Goal: Information Seeking & Learning: Learn about a topic

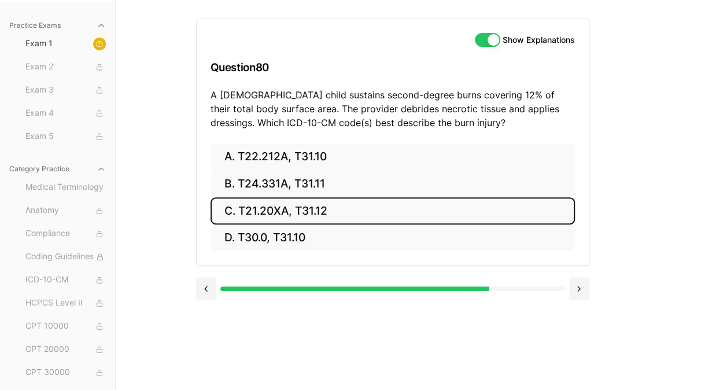
click at [300, 209] on button "C. T21.20XA, T31.12" at bounding box center [392, 210] width 364 height 27
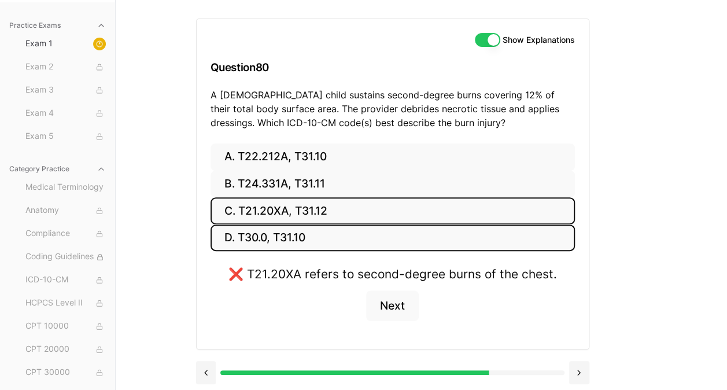
click at [301, 234] on button "D. T30.0, T31.10" at bounding box center [392, 237] width 364 height 27
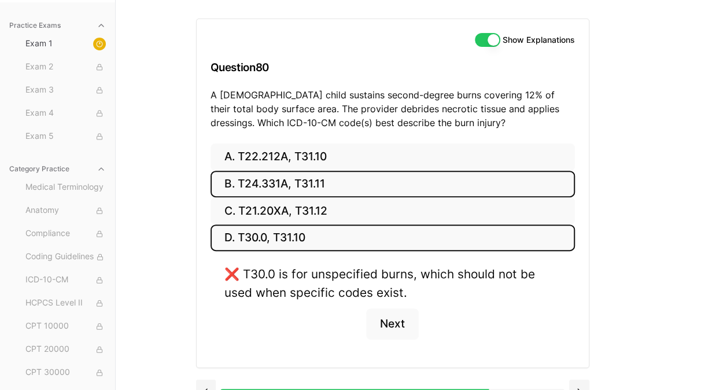
click at [303, 177] on button "B. T24.331A, T31.11" at bounding box center [392, 184] width 364 height 27
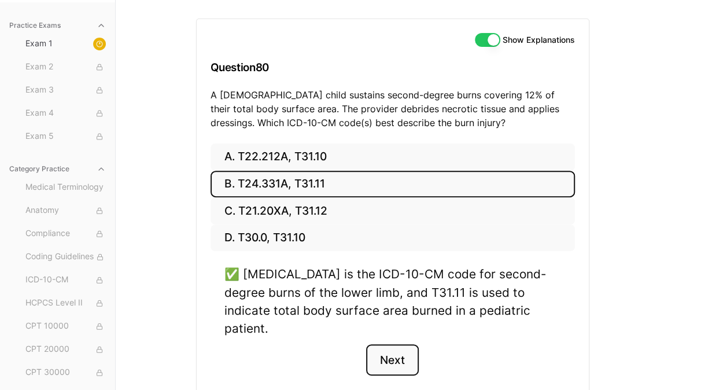
click at [395, 344] on button "Next" at bounding box center [392, 359] width 53 height 31
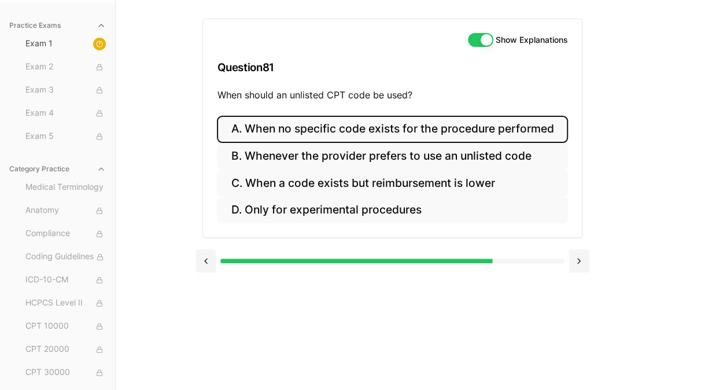
click at [474, 128] on button "A. When no specific code exists for the procedure performed" at bounding box center [392, 129] width 350 height 27
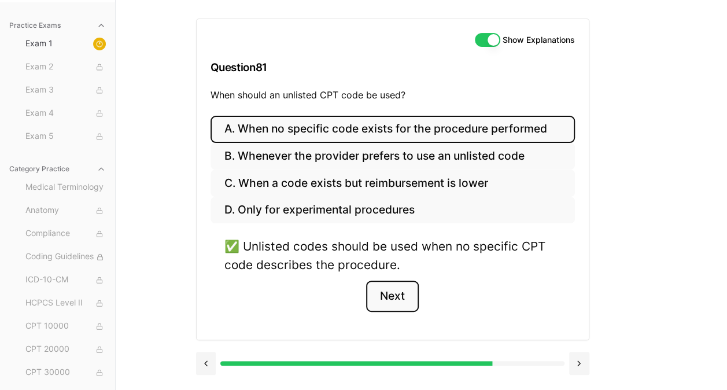
click at [396, 290] on button "Next" at bounding box center [392, 295] width 53 height 31
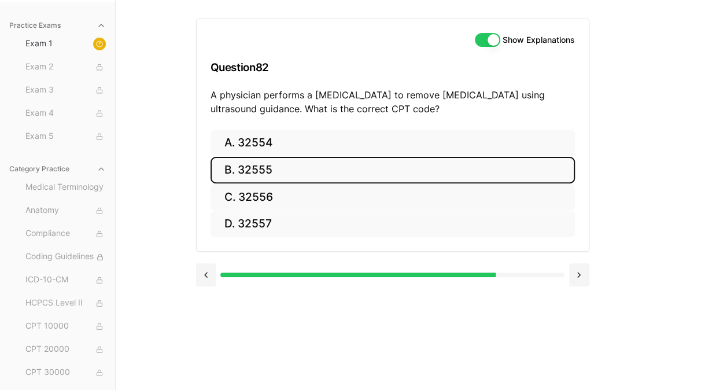
click at [301, 170] on button "B. 32555" at bounding box center [392, 170] width 364 height 27
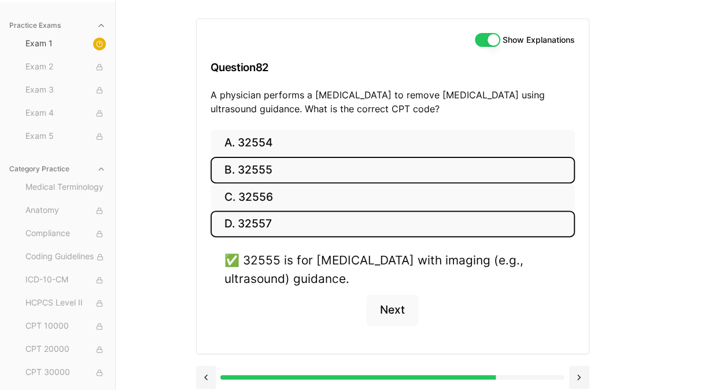
click at [280, 223] on button "D. 32557" at bounding box center [392, 223] width 364 height 27
click at [305, 167] on button "B. 32555" at bounding box center [392, 170] width 364 height 27
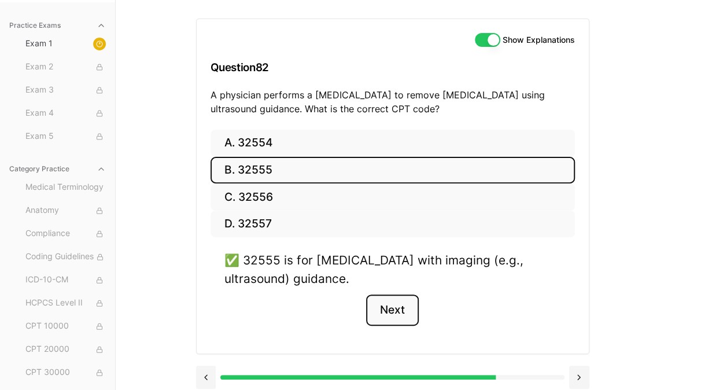
click at [399, 299] on button "Next" at bounding box center [392, 309] width 53 height 31
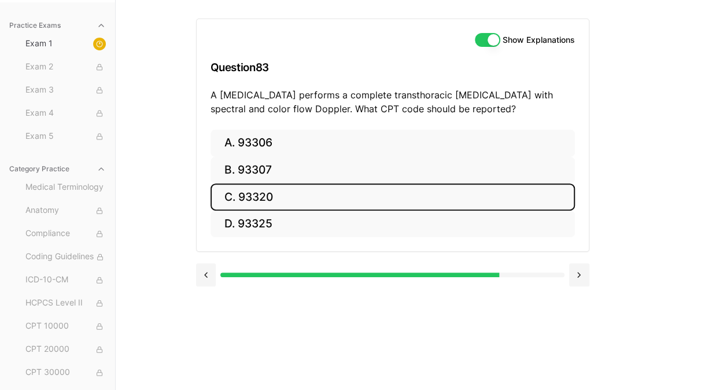
click at [278, 195] on button "C. 93320" at bounding box center [392, 196] width 364 height 27
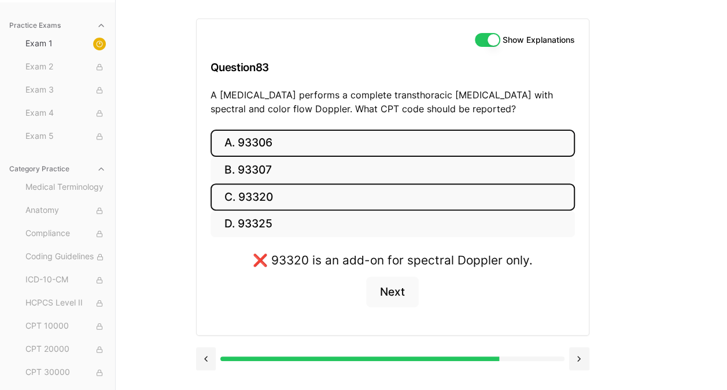
click at [276, 140] on button "A. 93306" at bounding box center [392, 143] width 364 height 27
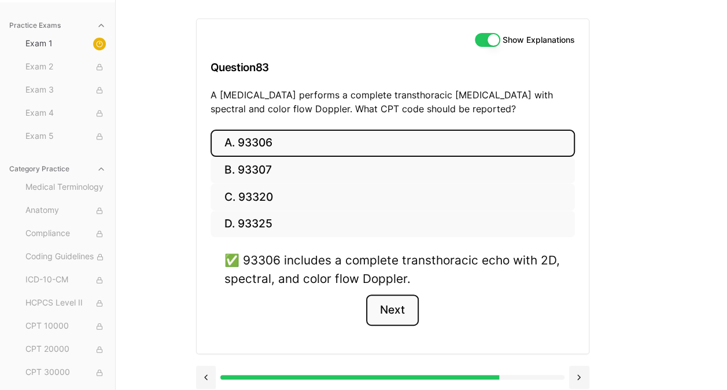
click at [404, 315] on button "Next" at bounding box center [392, 309] width 53 height 31
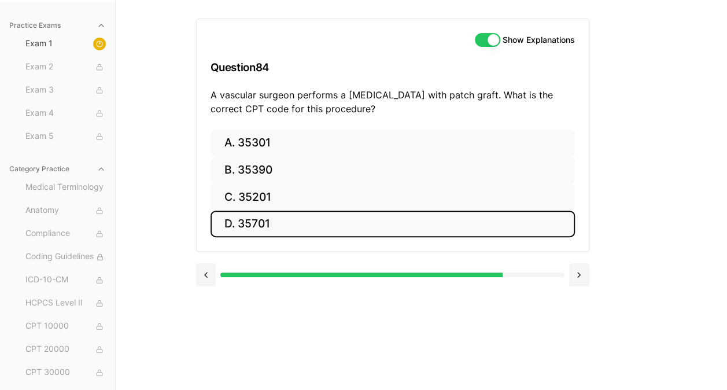
click at [278, 225] on button "D. 35701" at bounding box center [392, 223] width 364 height 27
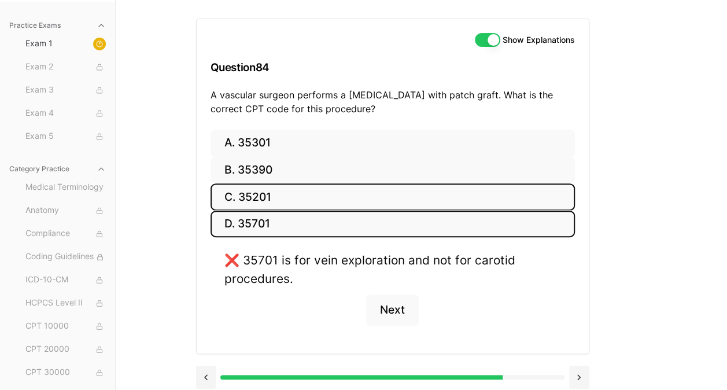
click at [298, 198] on button "C. 35201" at bounding box center [392, 196] width 364 height 27
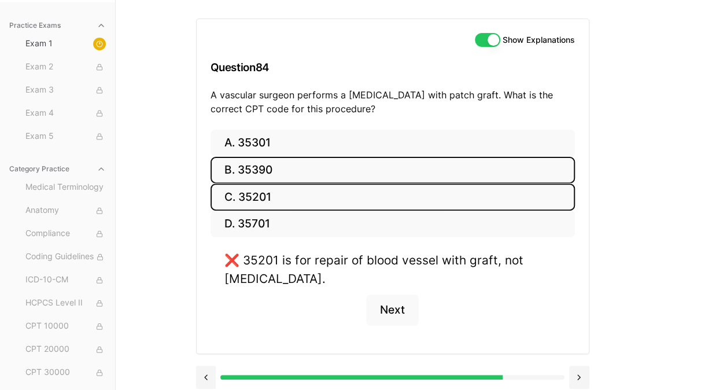
click at [292, 173] on button "B. 35390" at bounding box center [392, 170] width 364 height 27
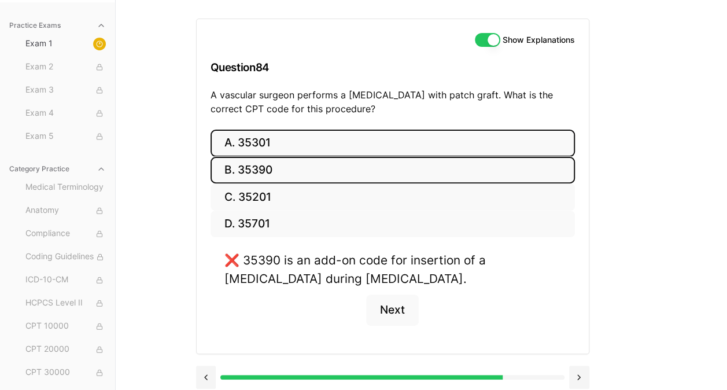
click at [304, 142] on button "A. 35301" at bounding box center [392, 143] width 364 height 27
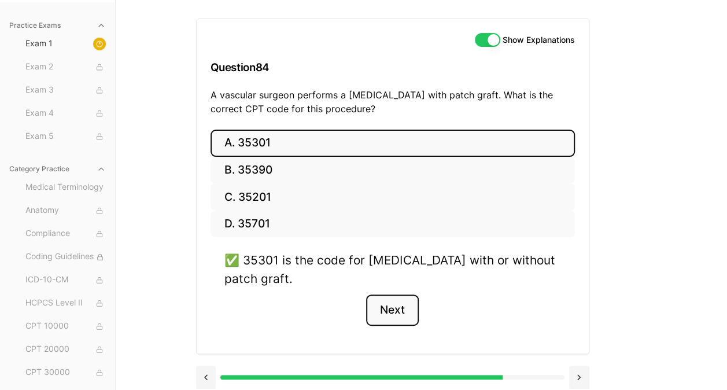
click at [380, 302] on button "Next" at bounding box center [392, 309] width 53 height 31
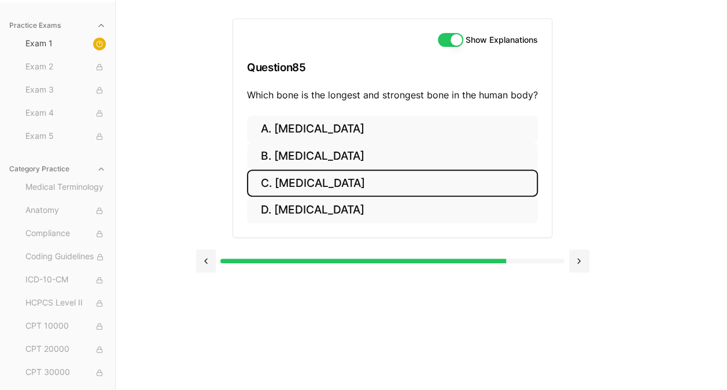
click at [320, 176] on button "C. [MEDICAL_DATA]" at bounding box center [392, 182] width 291 height 27
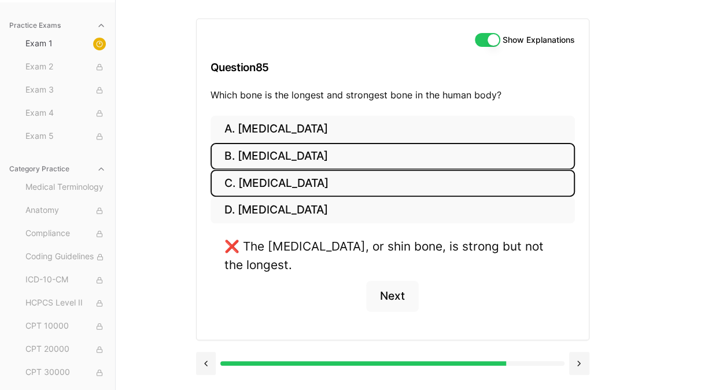
click at [319, 158] on button "B. [MEDICAL_DATA]" at bounding box center [392, 156] width 364 height 27
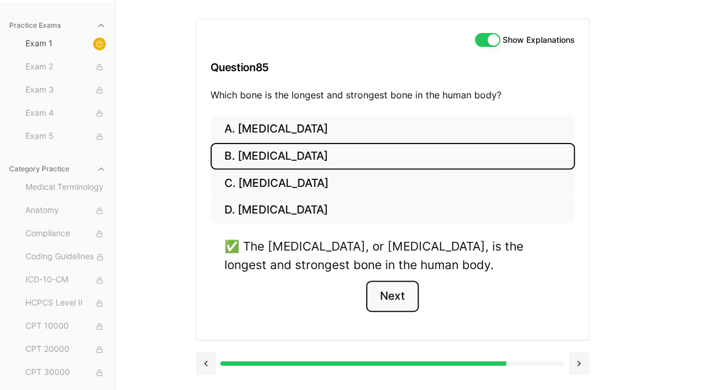
click at [401, 297] on button "Next" at bounding box center [392, 295] width 53 height 31
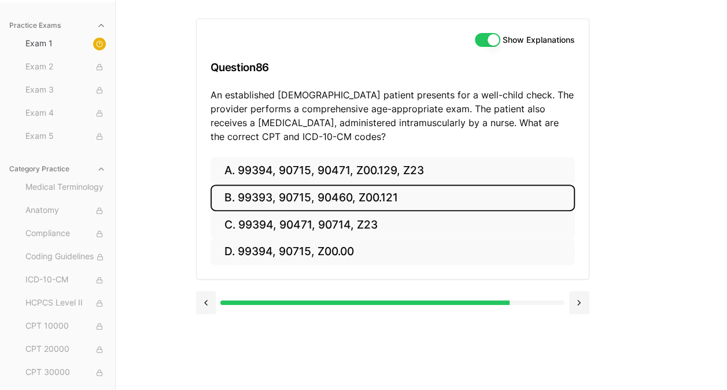
click at [349, 198] on button "B. 99393, 90715, 90460, Z00.121" at bounding box center [392, 197] width 364 height 27
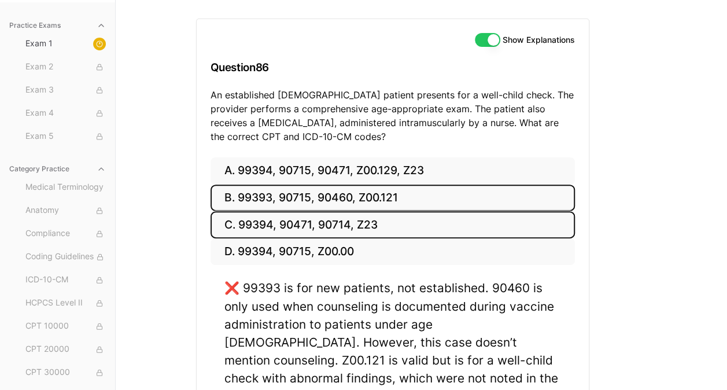
click at [353, 220] on button "C. 99394, 90471, 90714, Z23" at bounding box center [392, 224] width 364 height 27
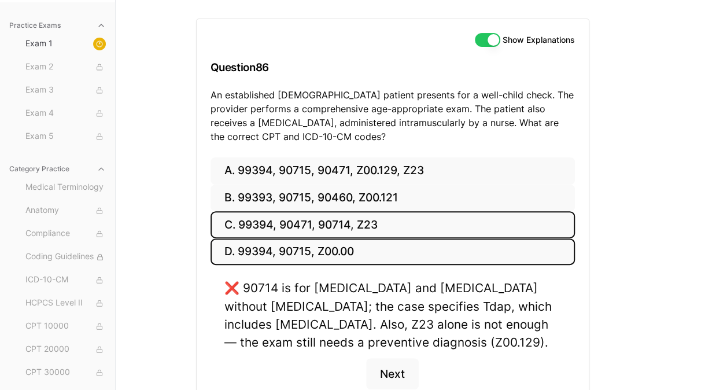
click at [348, 252] on button "D. 99394, 90715, Z00.00" at bounding box center [392, 251] width 364 height 27
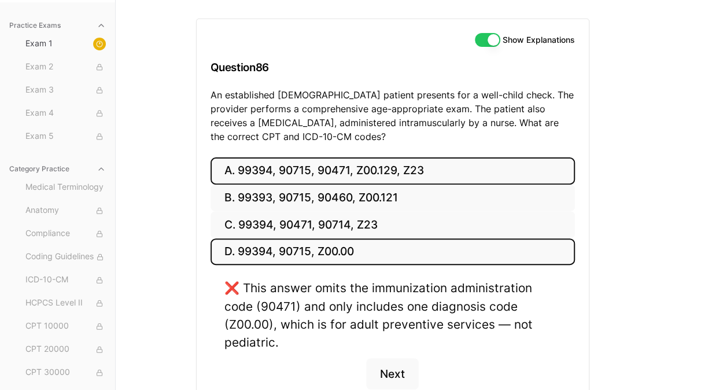
click at [361, 177] on button "A. 99394, 90715, 90471, Z00.129, Z23" at bounding box center [392, 170] width 364 height 27
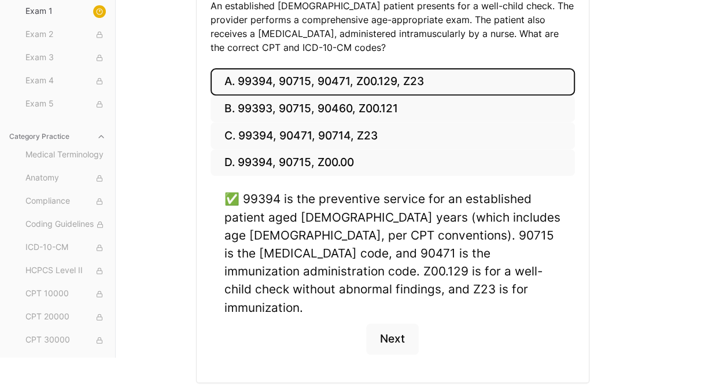
scroll to position [212, 0]
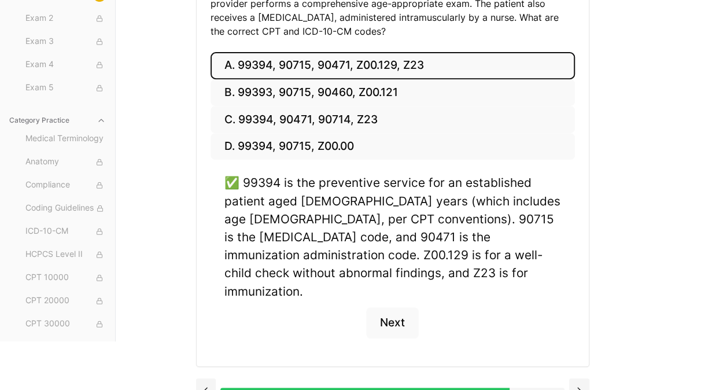
click at [395, 307] on button "Next" at bounding box center [392, 322] width 53 height 31
